Goal: Transaction & Acquisition: Purchase product/service

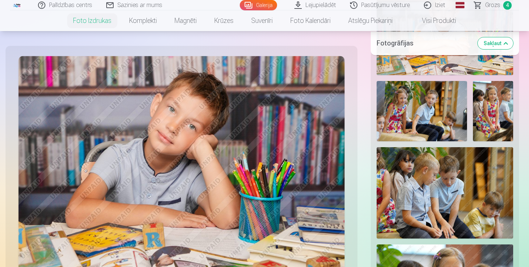
scroll to position [706, 0]
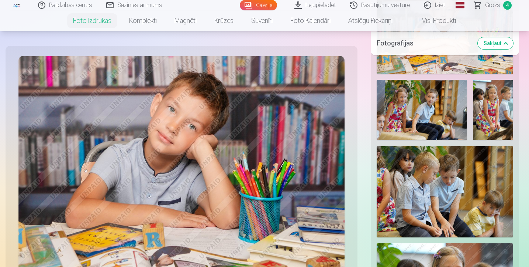
click at [443, 187] on img at bounding box center [445, 191] width 137 height 91
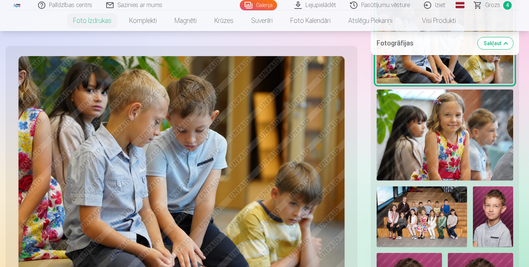
scroll to position [859, 0]
click at [147, 131] on img at bounding box center [181, 164] width 326 height 217
click at [156, 123] on img at bounding box center [181, 164] width 326 height 217
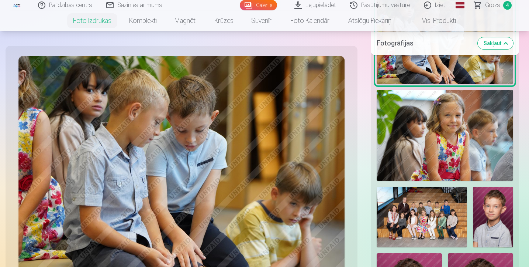
click at [132, 140] on img at bounding box center [181, 164] width 326 height 217
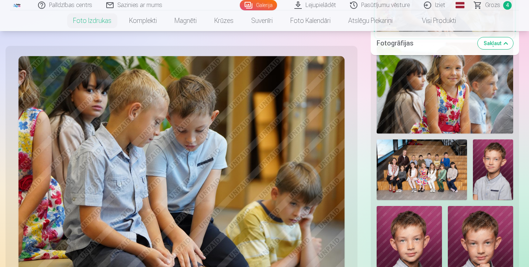
scroll to position [907, 0]
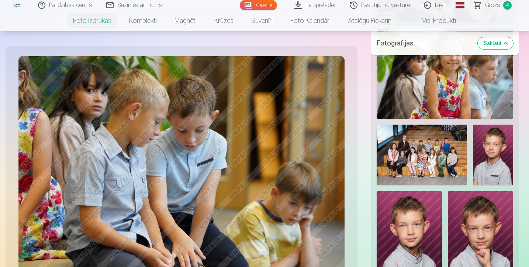
scroll to position [921, 0]
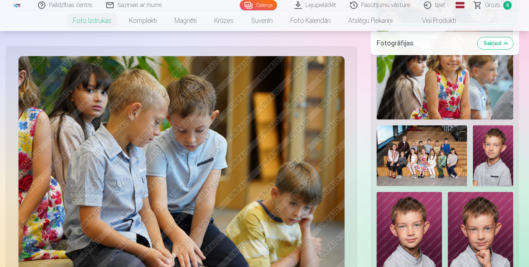
drag, startPoint x: 7, startPoint y: 245, endPoint x: 30, endPoint y: 134, distance: 113.5
click at [31, 131] on div at bounding box center [181, 164] width 343 height 229
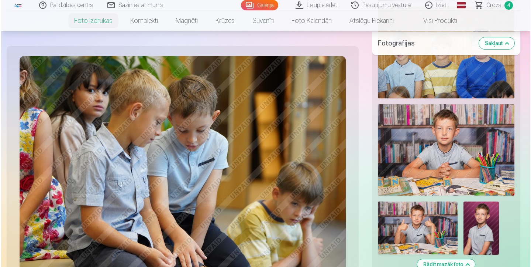
scroll to position [1247, 0]
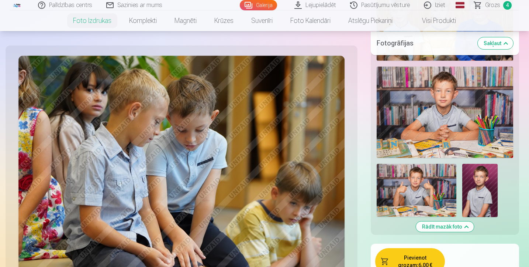
click at [421, 259] on button "Pievienot grozam : 6,00 €" at bounding box center [410, 261] width 70 height 27
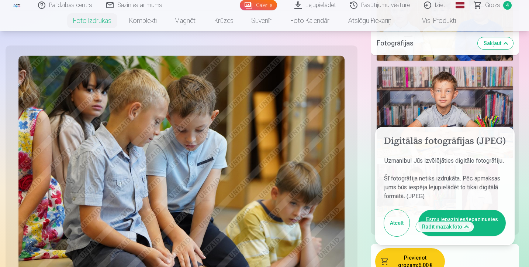
click at [457, 209] on button "Esmu iepazinies/iepazinusies un piekrītu" at bounding box center [462, 222] width 87 height 27
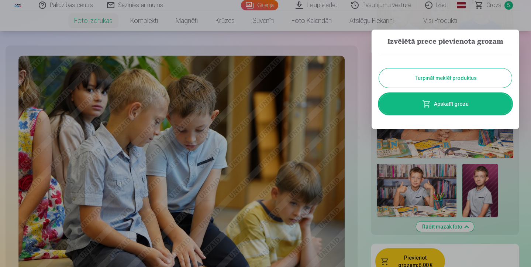
click at [456, 105] on link "Apskatīt grozu" at bounding box center [445, 103] width 133 height 21
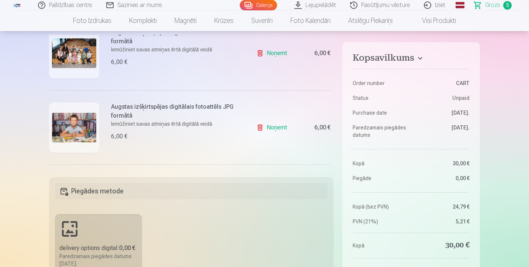
scroll to position [171, 0]
